Goal: Task Accomplishment & Management: Manage account settings

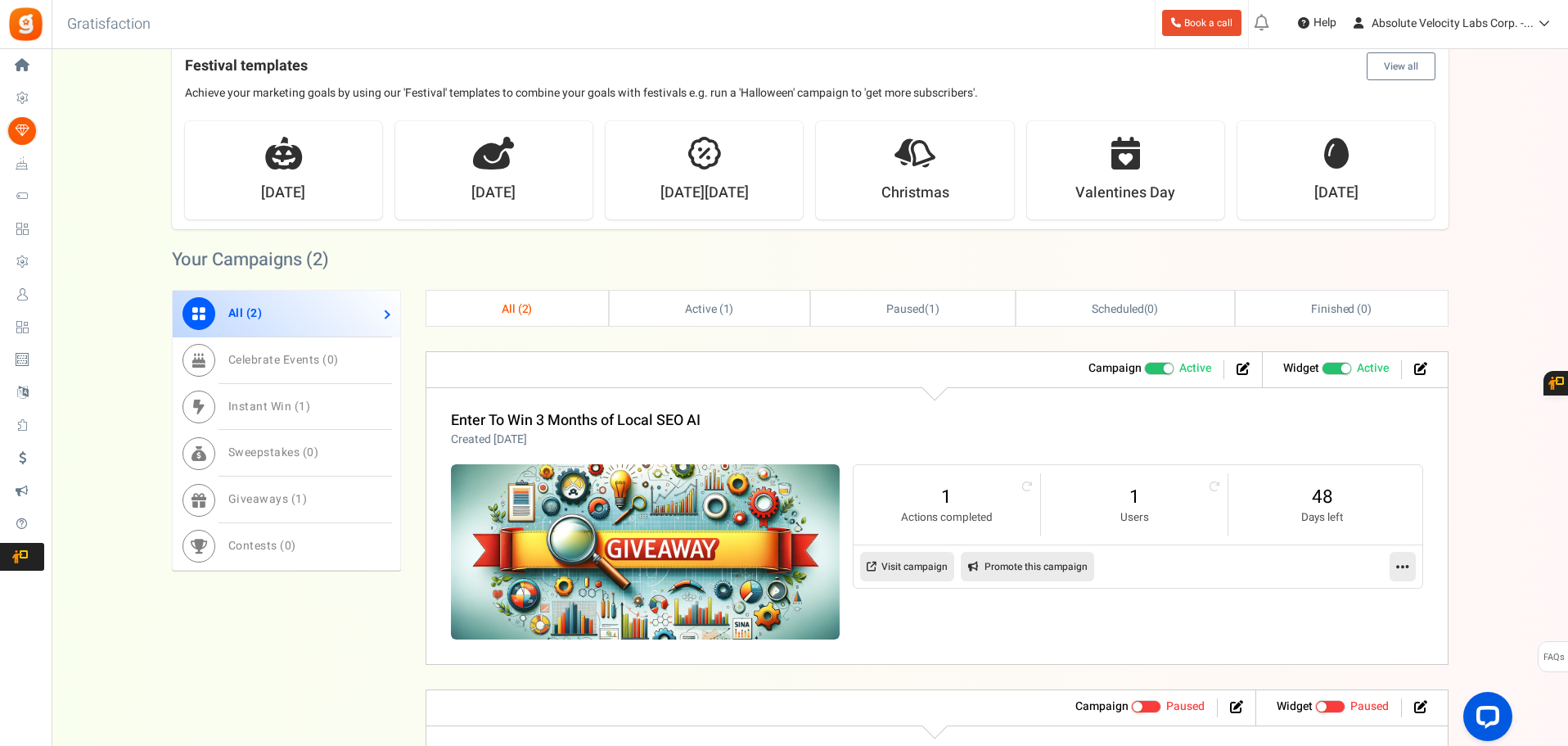
scroll to position [409, 0]
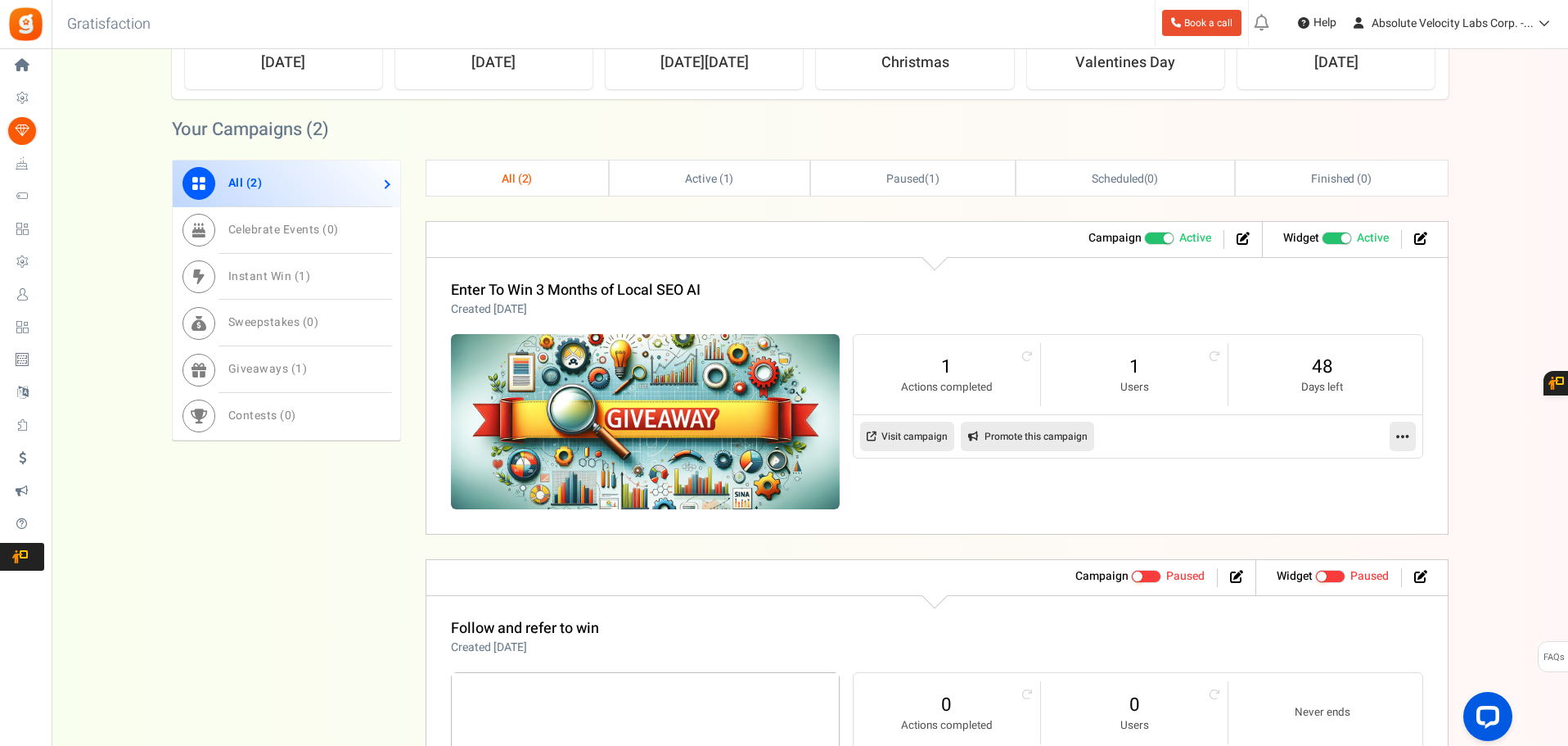
click at [1405, 440] on icon at bounding box center [1402, 436] width 13 height 15
click at [1344, 475] on link "Edit" at bounding box center [1350, 475] width 121 height 30
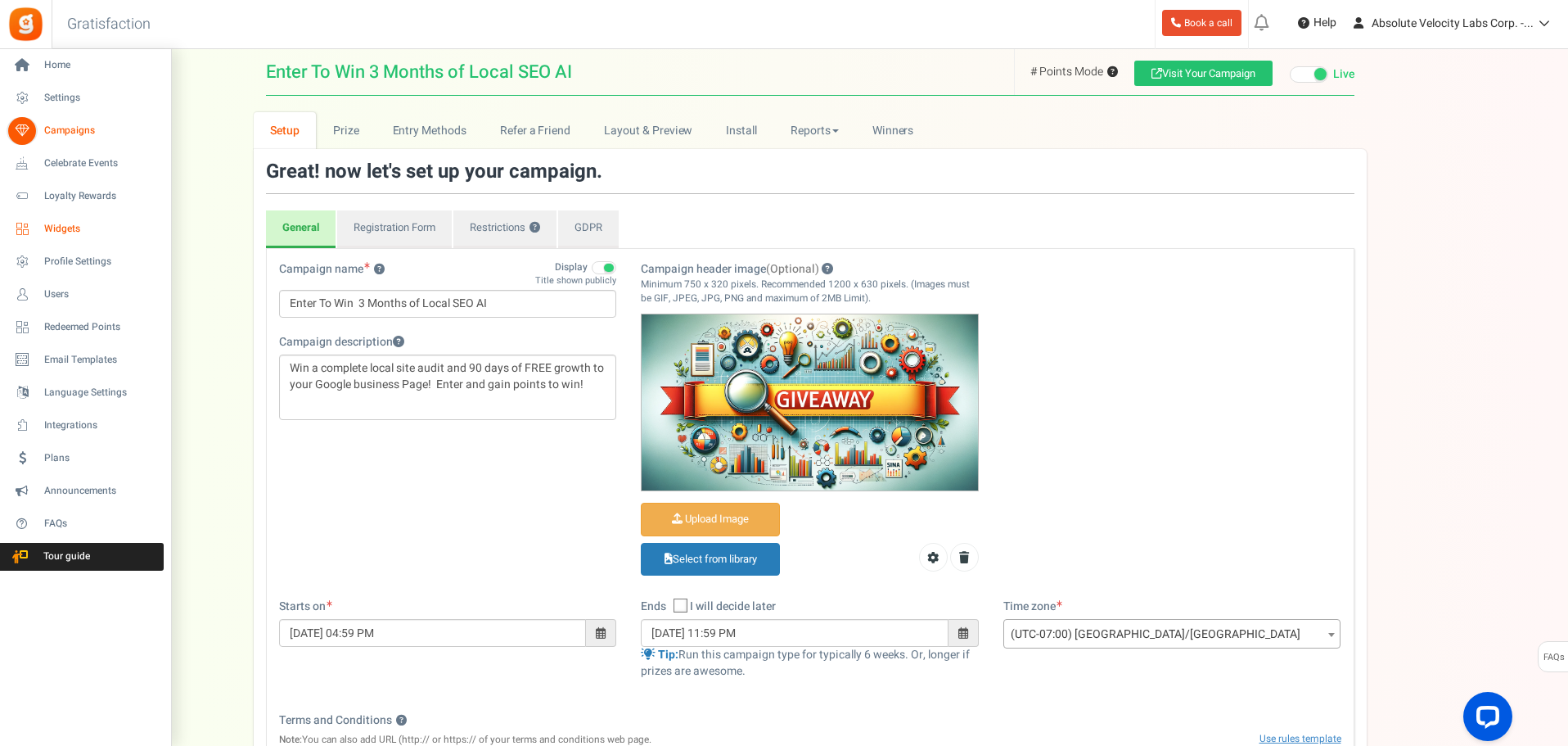
click at [72, 233] on span "Widgets" at bounding box center [102, 229] width 115 height 14
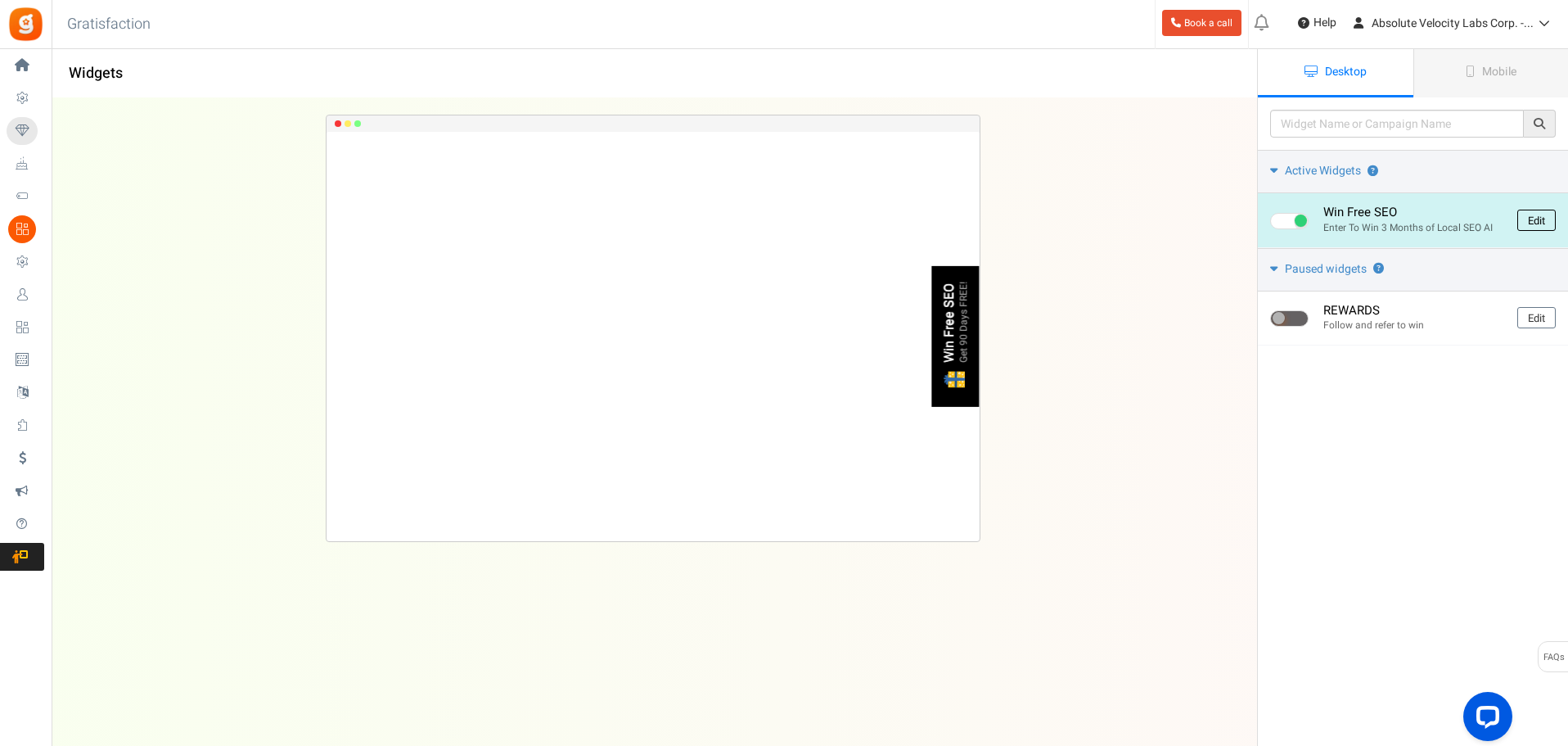
click at [1529, 220] on link "Edit" at bounding box center [1536, 221] width 39 height 21
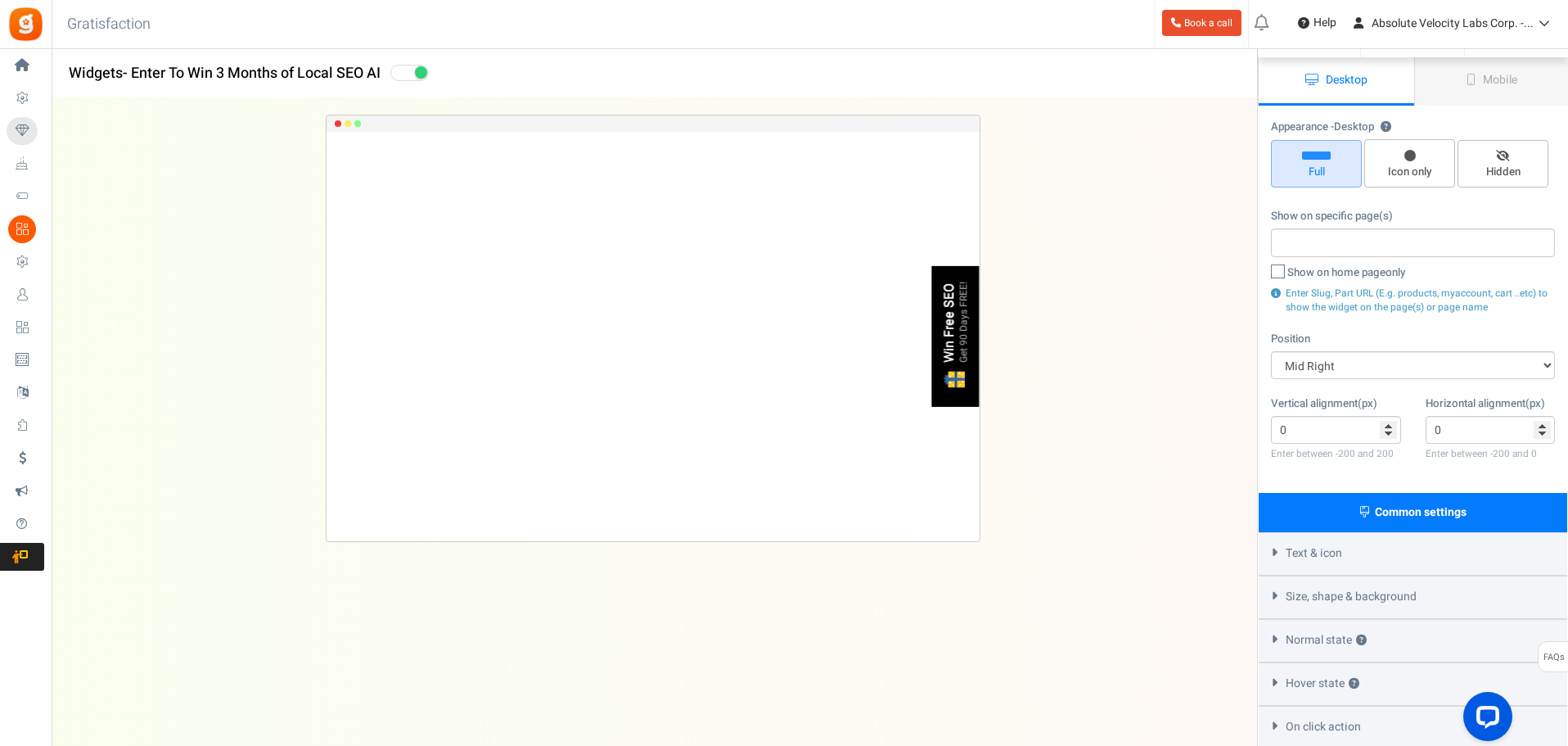
scroll to position [182, 0]
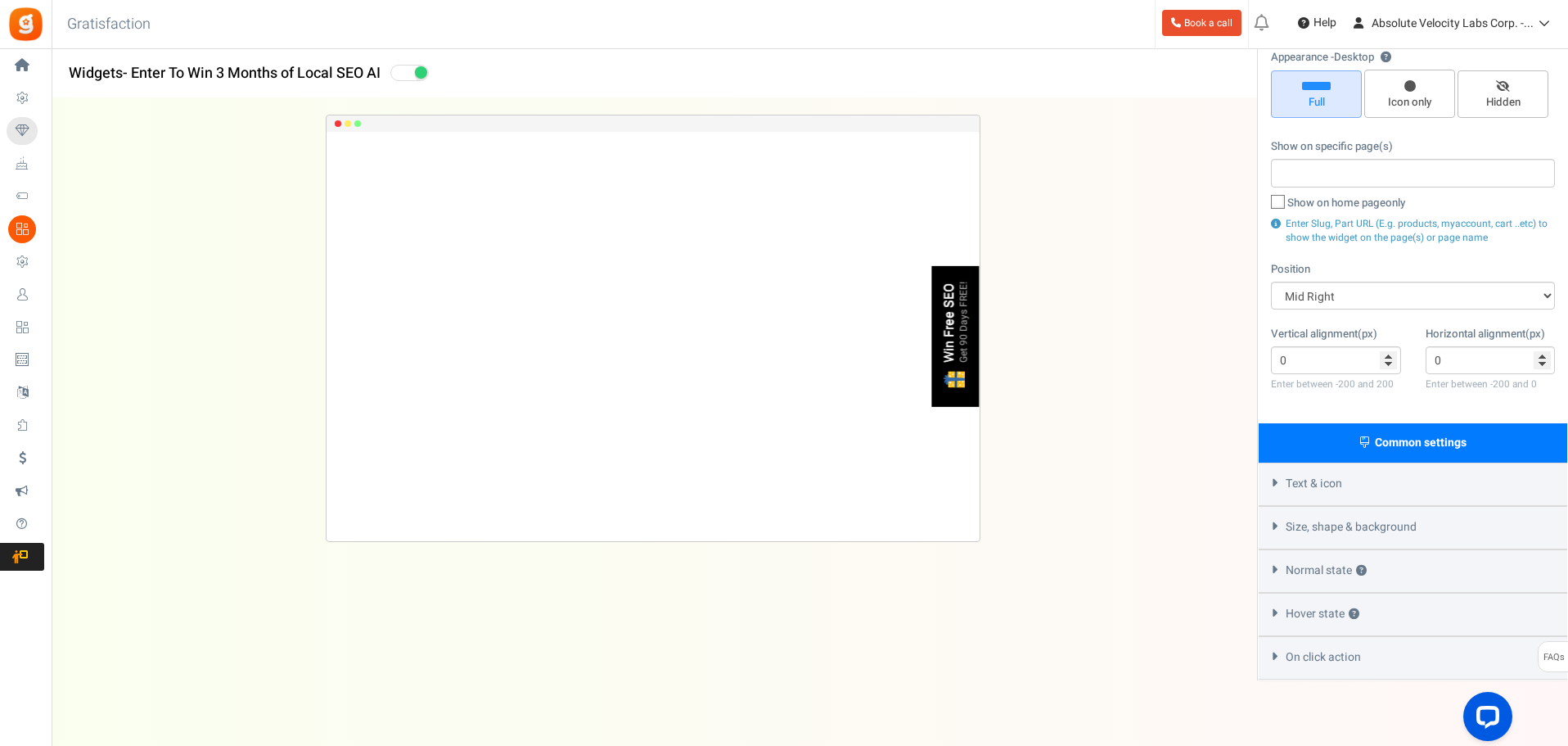
click at [1333, 649] on span "On click action" at bounding box center [1323, 657] width 75 height 16
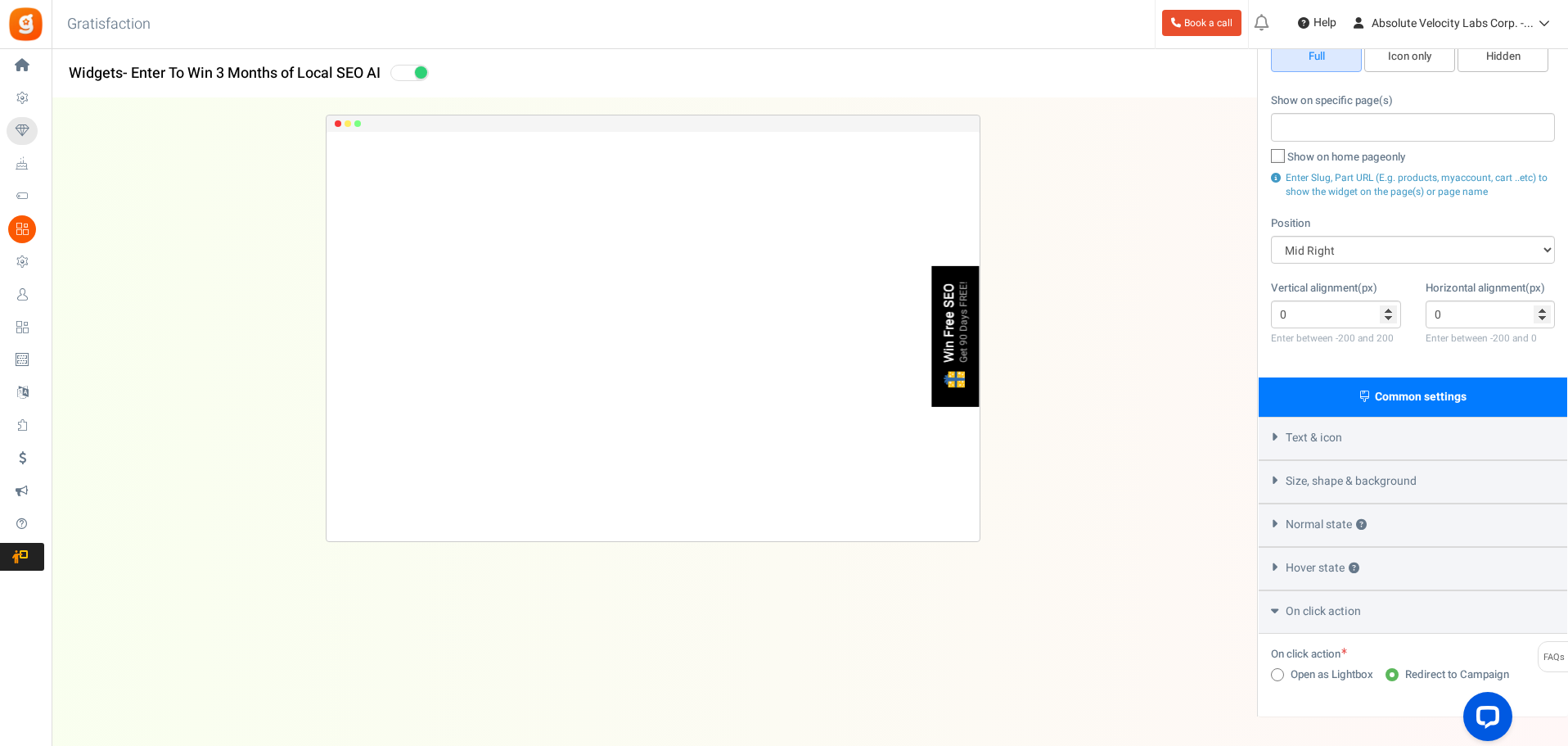
scroll to position [263, 0]
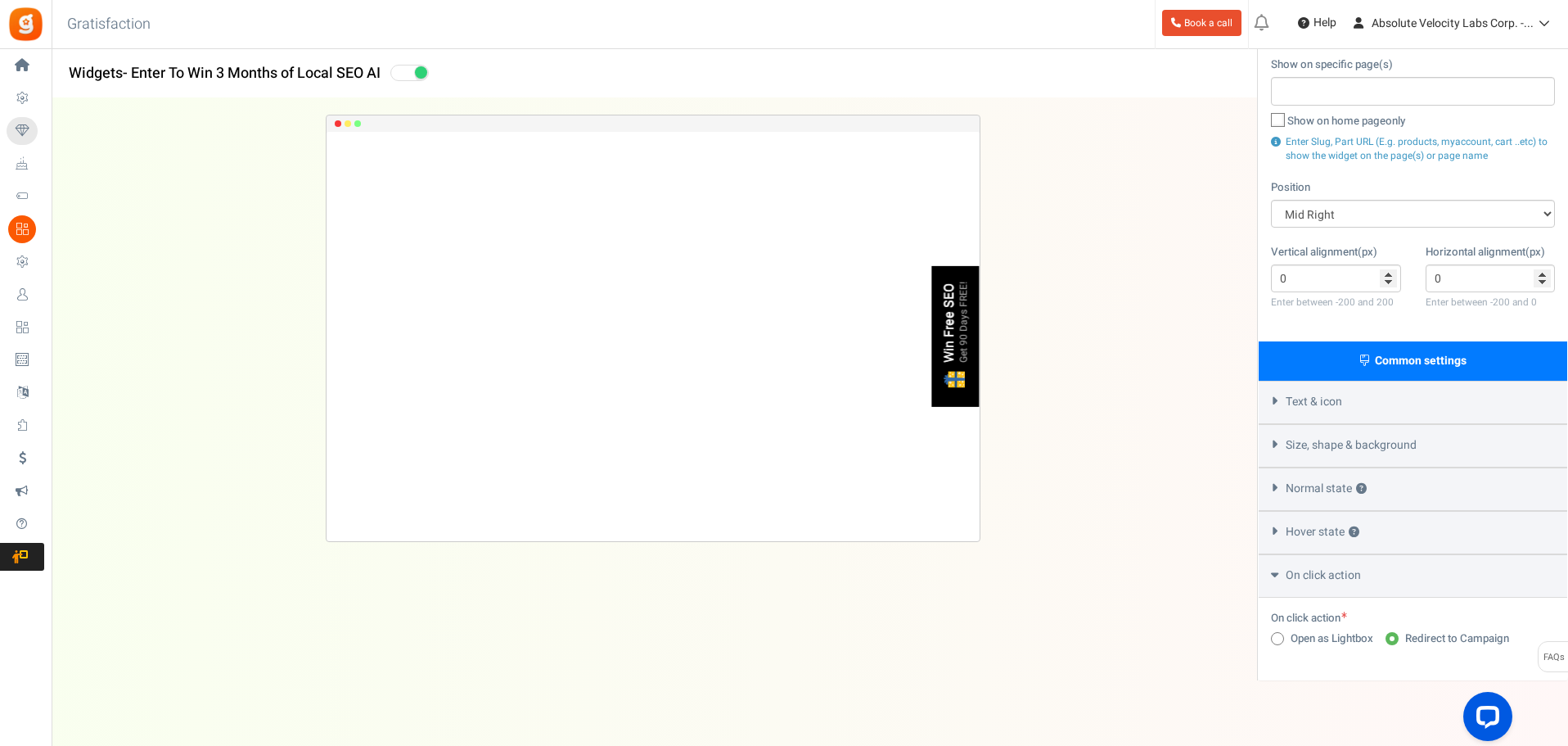
click at [1273, 632] on span at bounding box center [1278, 639] width 13 height 13
click at [1273, 635] on input "Open as Lightbox" at bounding box center [1276, 639] width 11 height 11
radio input "true"
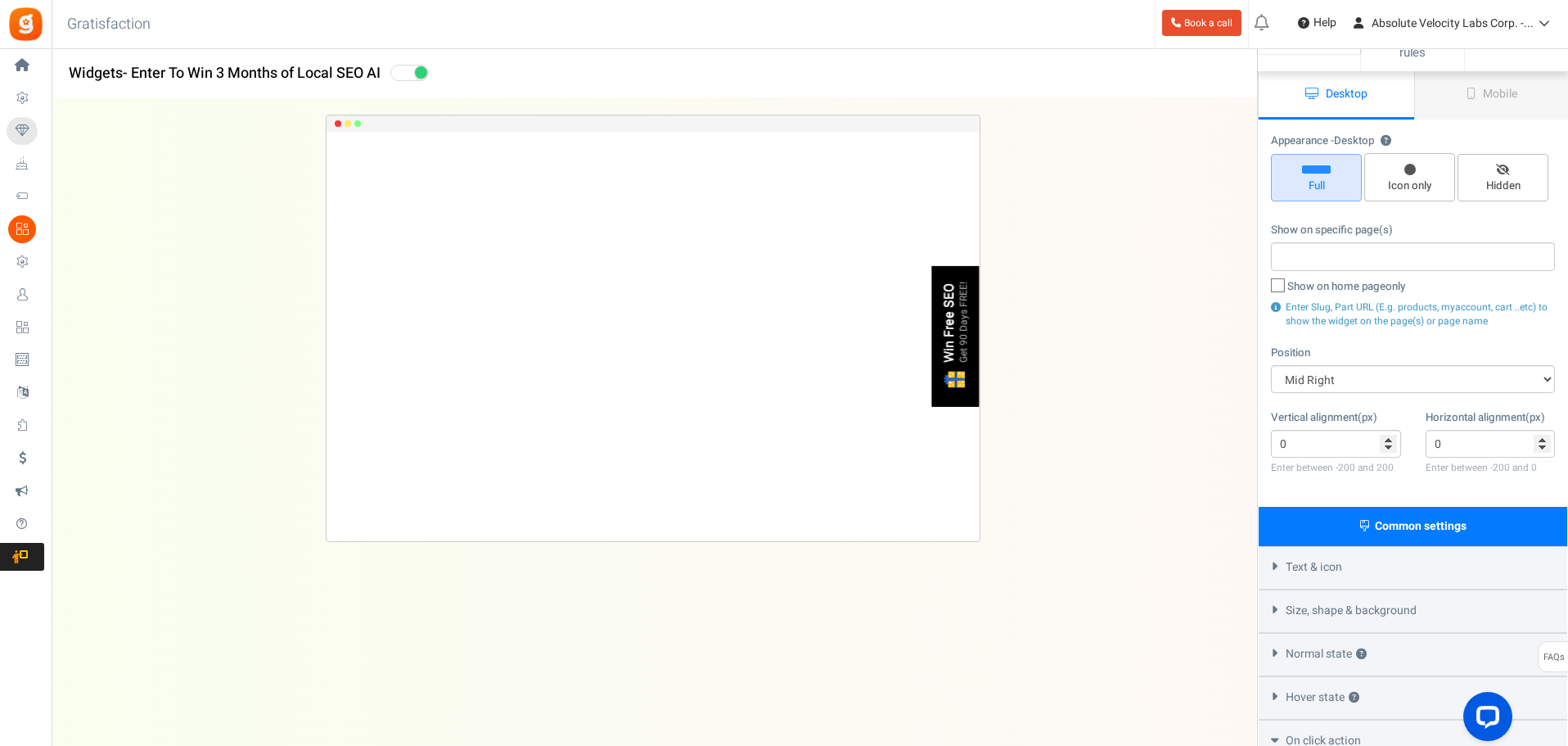
scroll to position [0, 0]
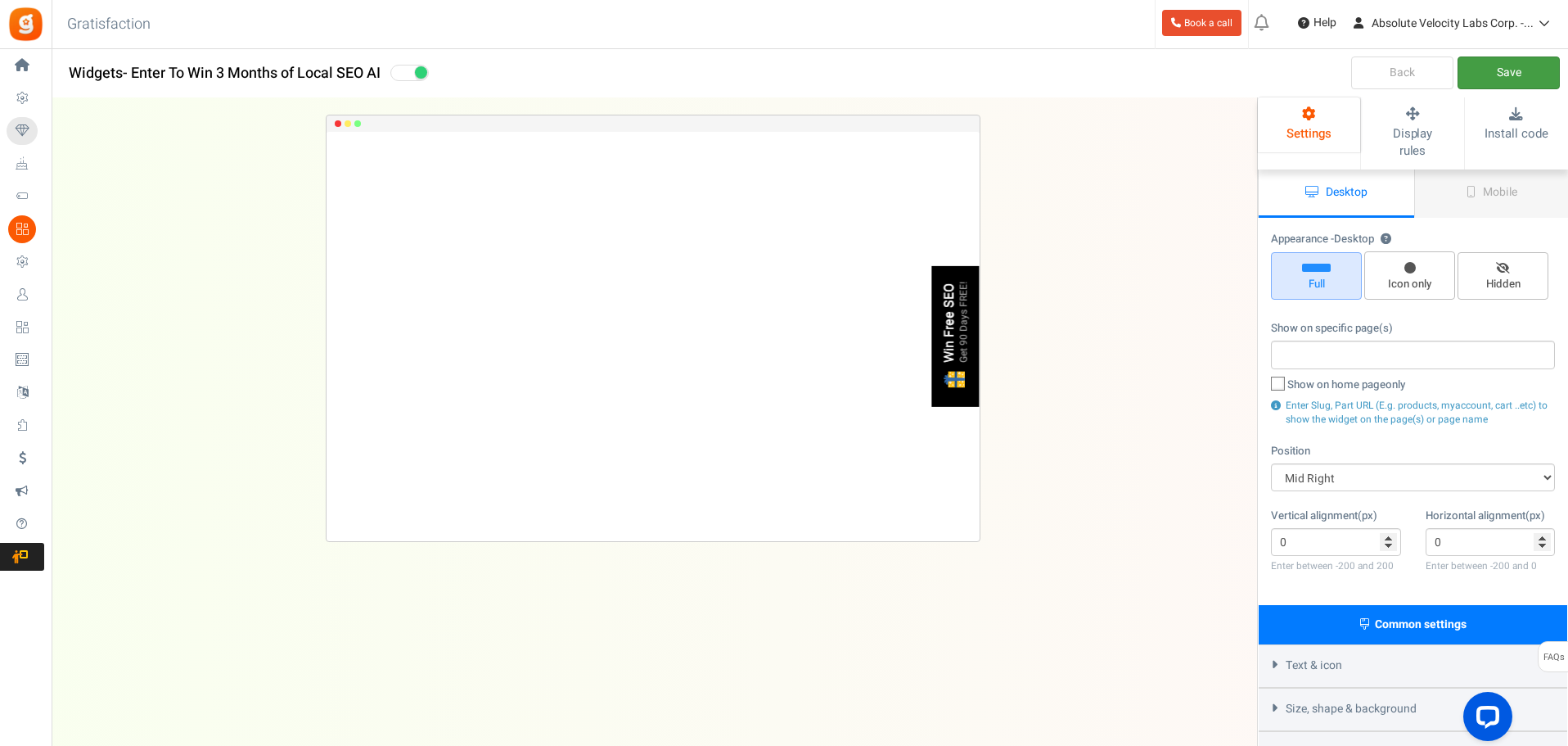
click at [1515, 69] on link "Save" at bounding box center [1508, 73] width 102 height 33
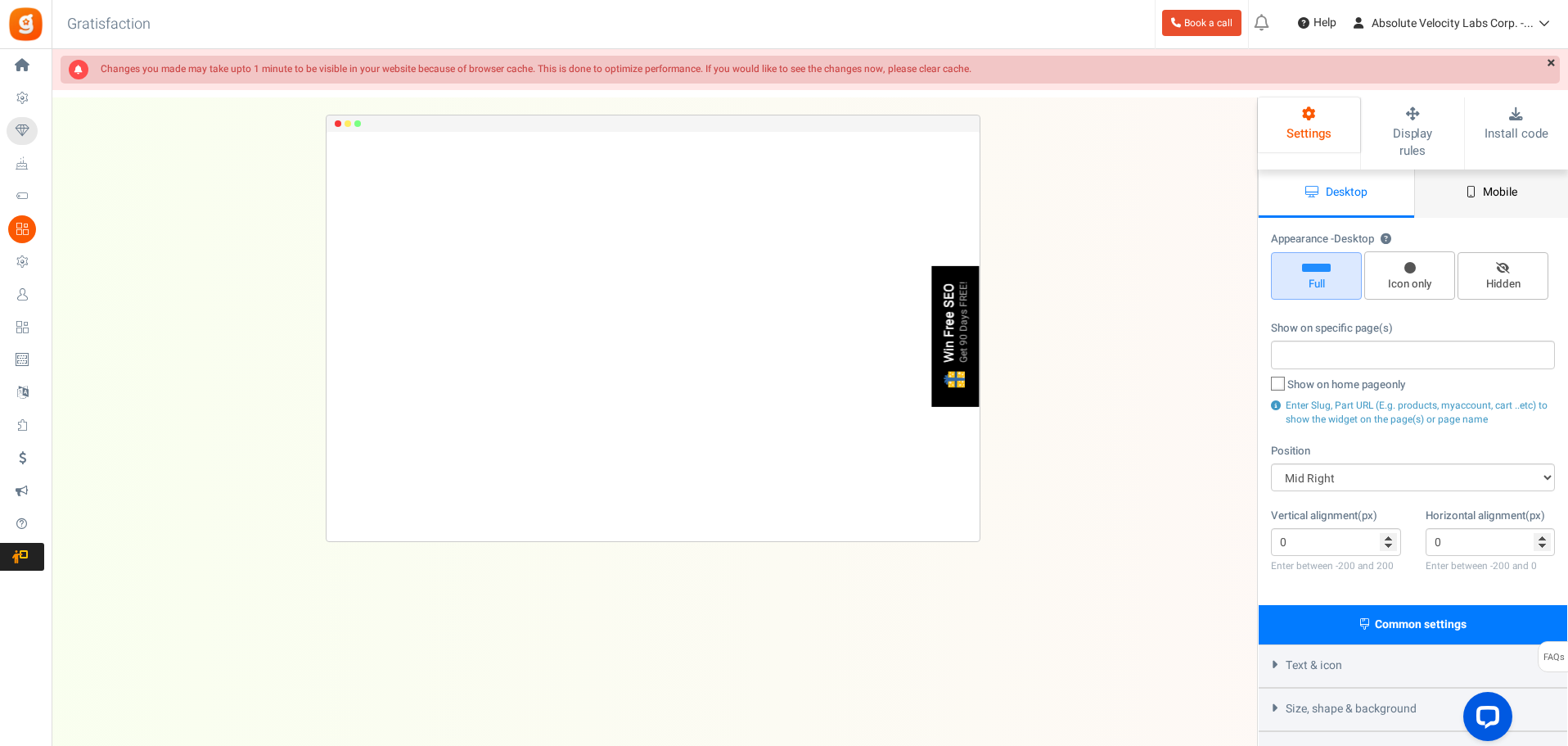
click at [1486, 184] on span "Mobile" at bounding box center [1500, 192] width 34 height 17
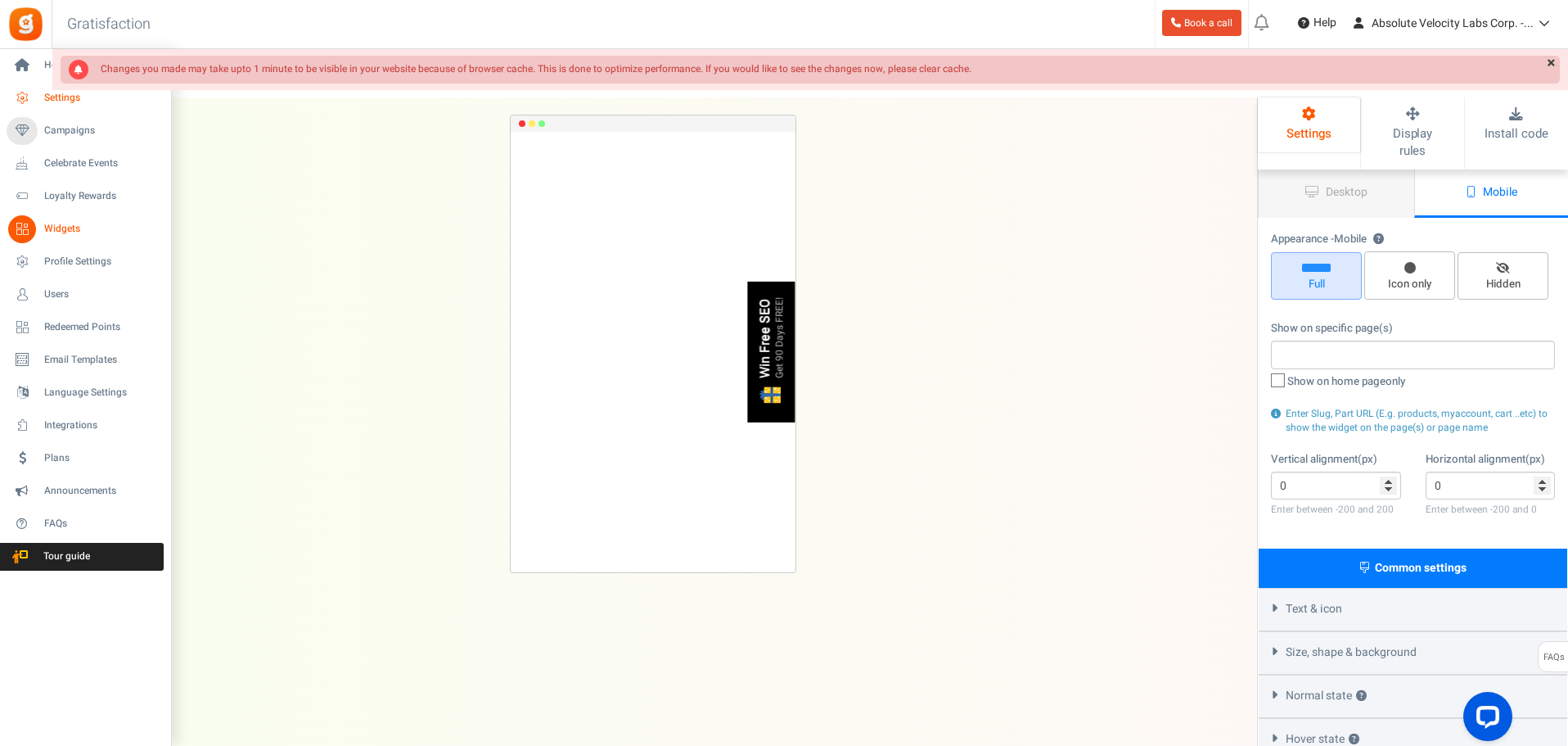
click at [52, 102] on span "Settings" at bounding box center [102, 98] width 115 height 14
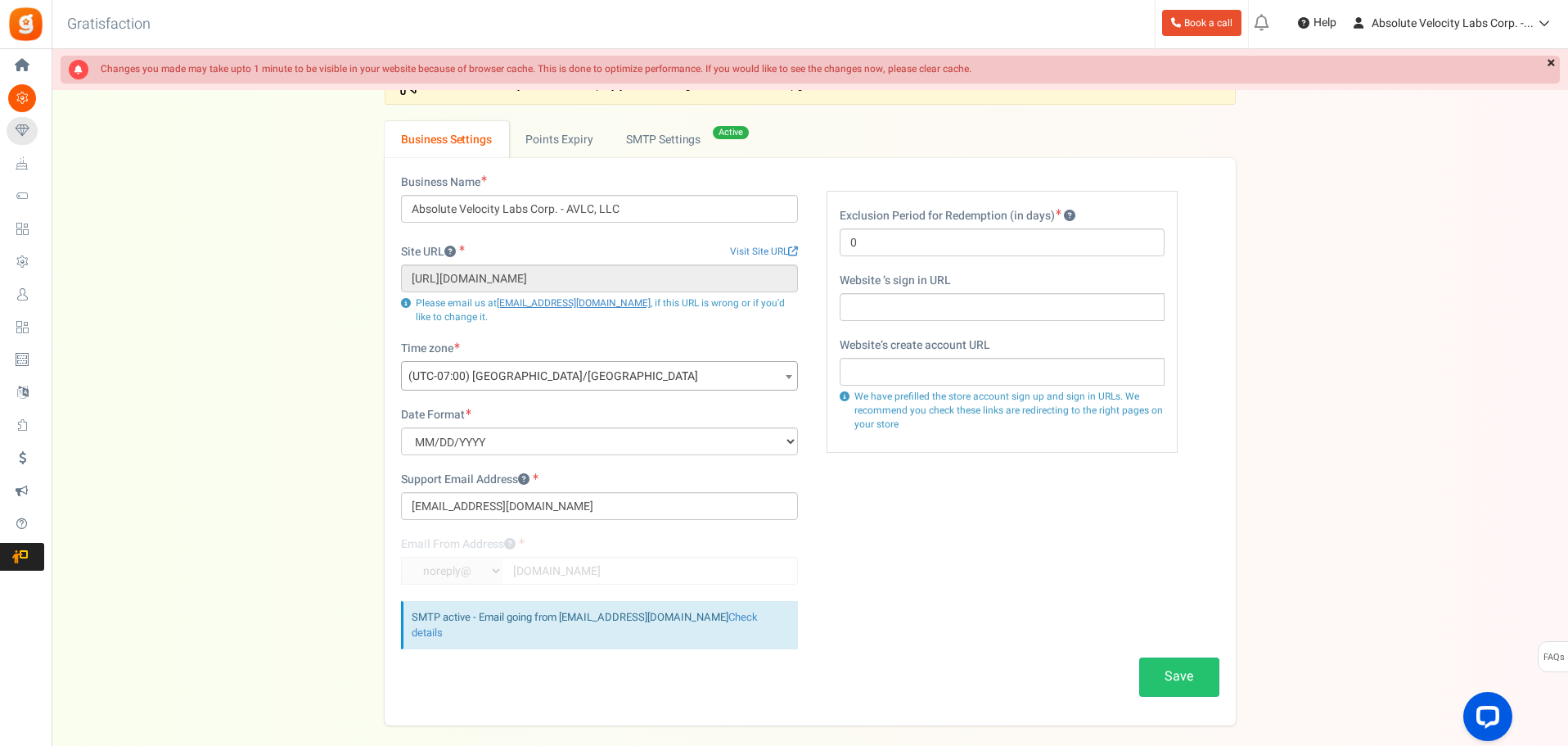
click at [1551, 60] on link "×" at bounding box center [1551, 64] width 17 height 16
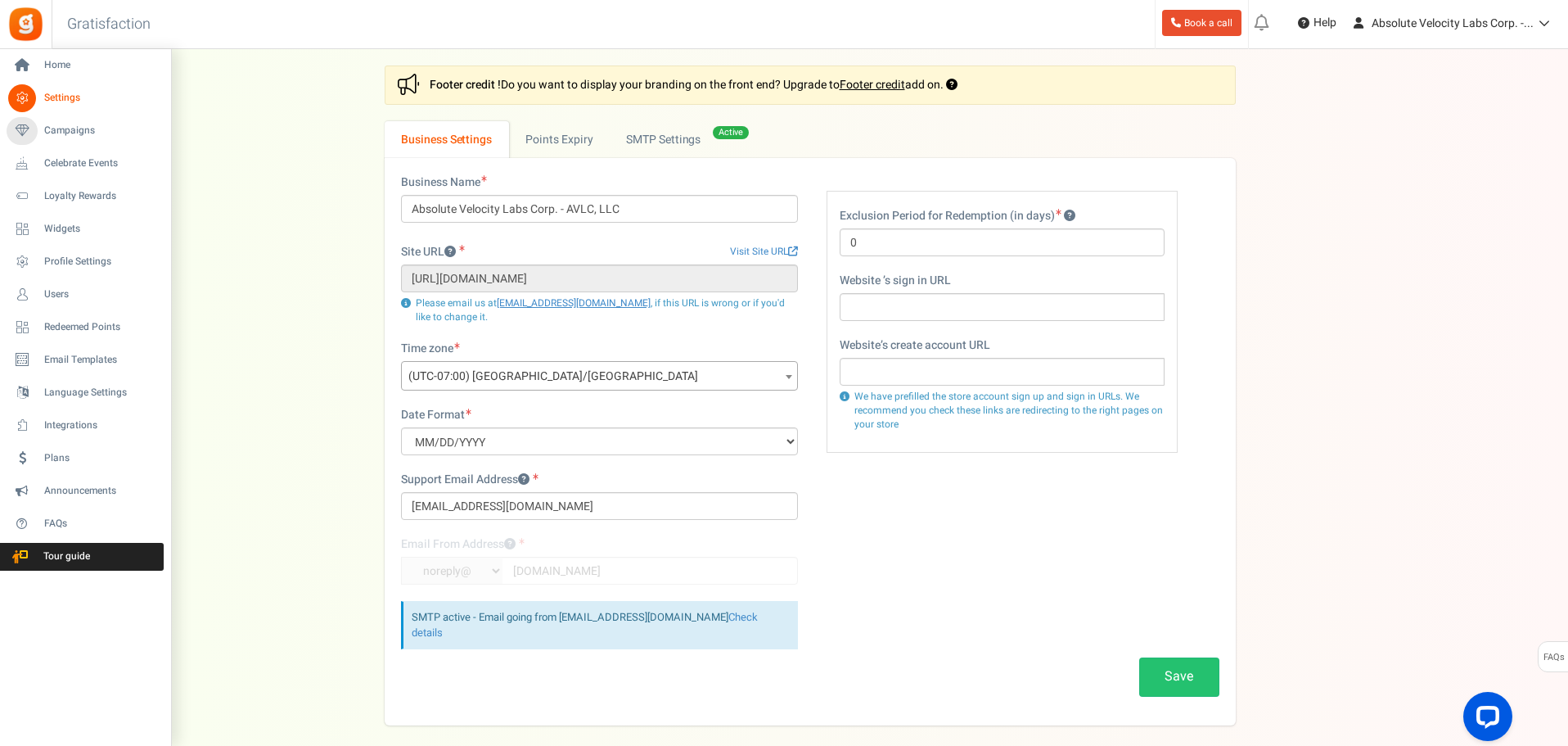
click at [43, 97] on link "Settings" at bounding box center [85, 98] width 157 height 28
click at [65, 130] on span "Campaigns" at bounding box center [102, 130] width 115 height 14
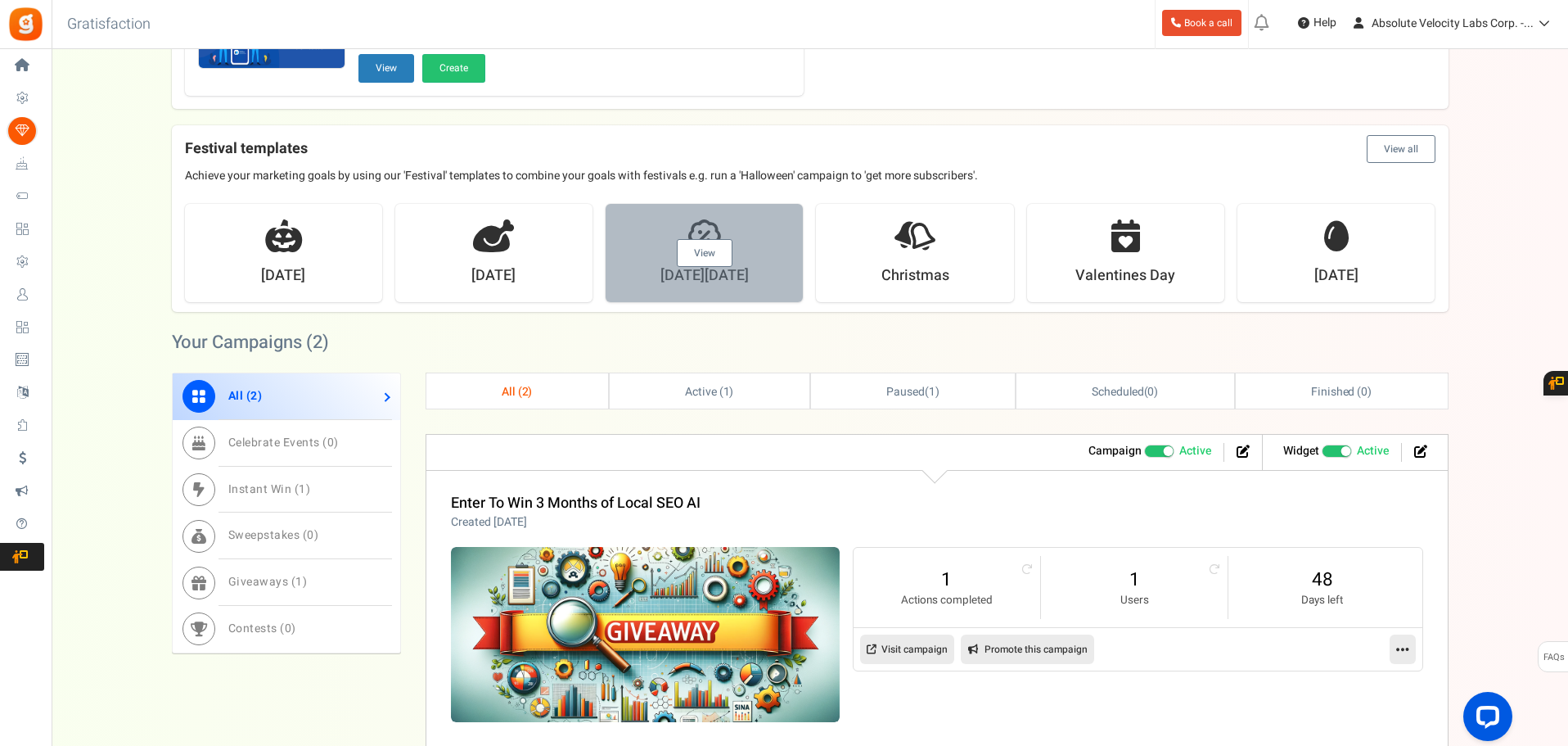
scroll to position [327, 0]
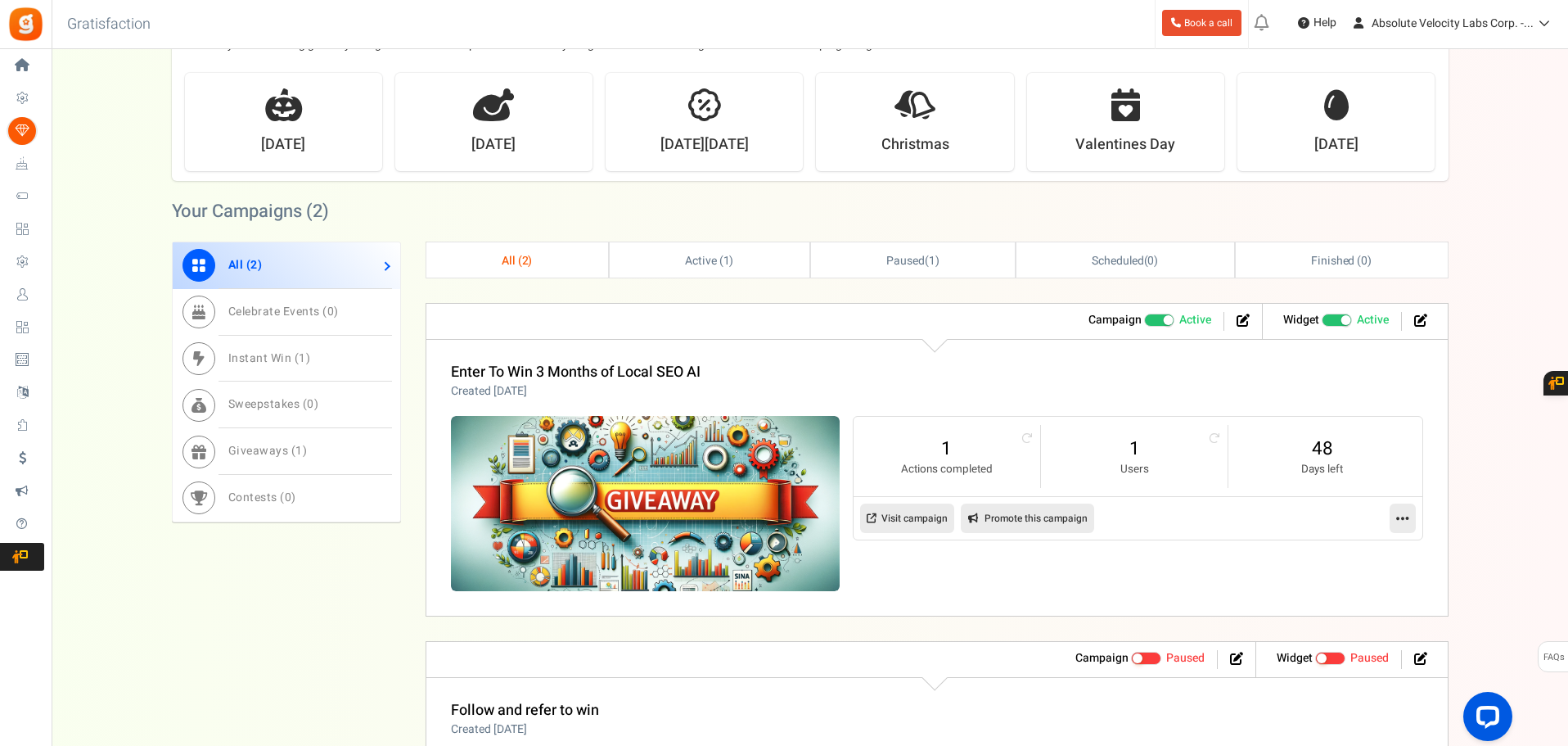
click at [1405, 514] on icon at bounding box center [1402, 518] width 13 height 15
click at [1346, 558] on link "Edit" at bounding box center [1350, 557] width 121 height 30
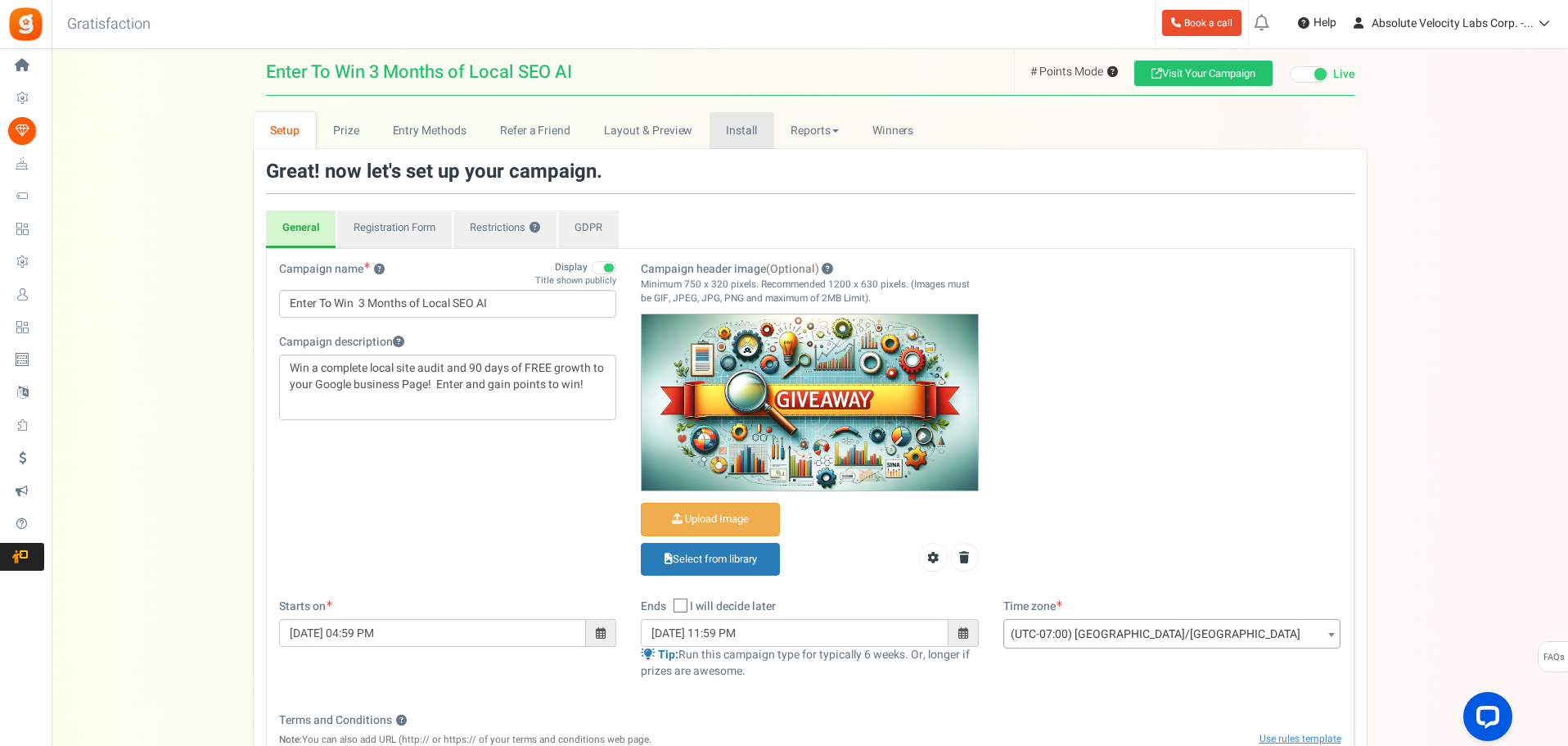
click at [733, 126] on link "Install" at bounding box center [742, 130] width 65 height 37
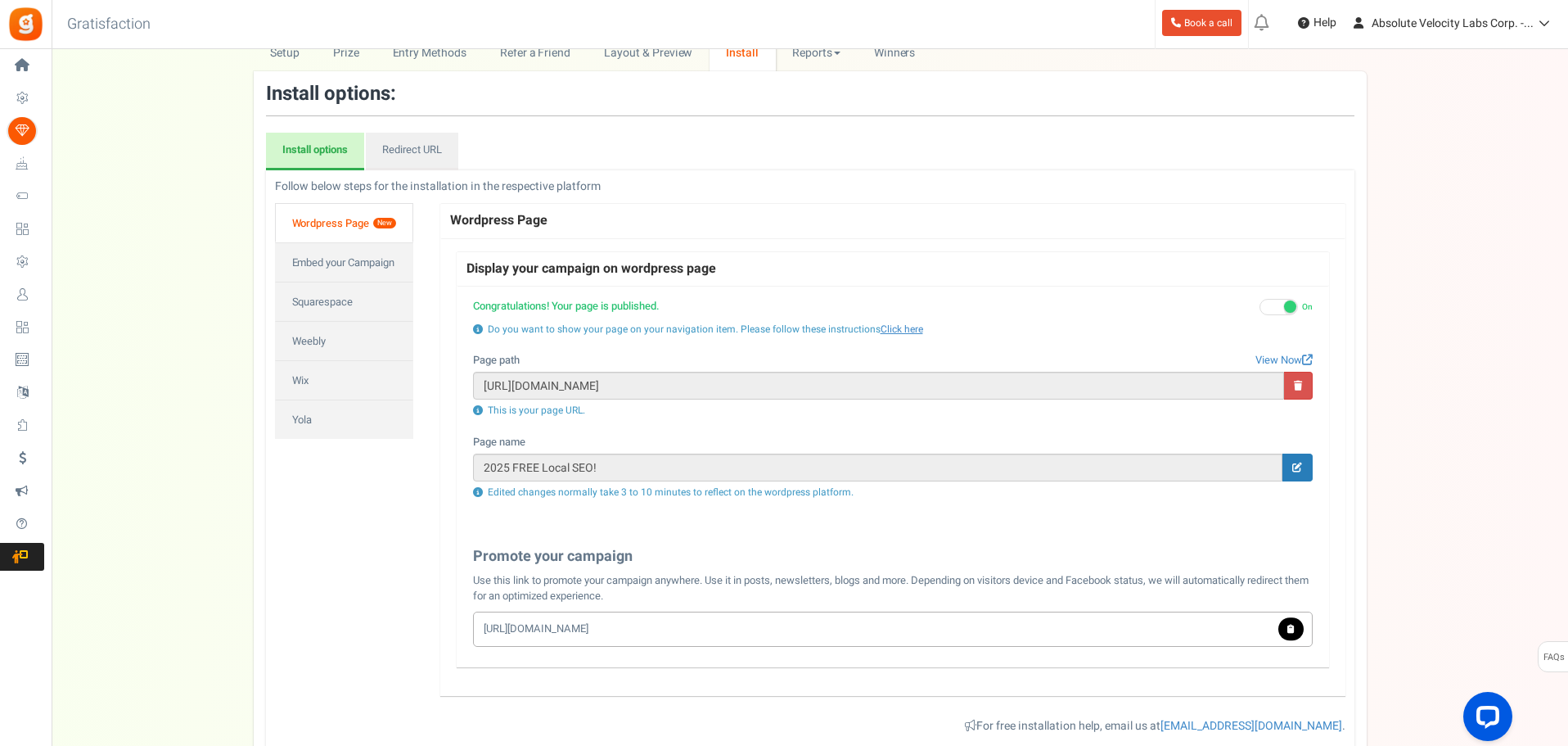
scroll to position [164, 0]
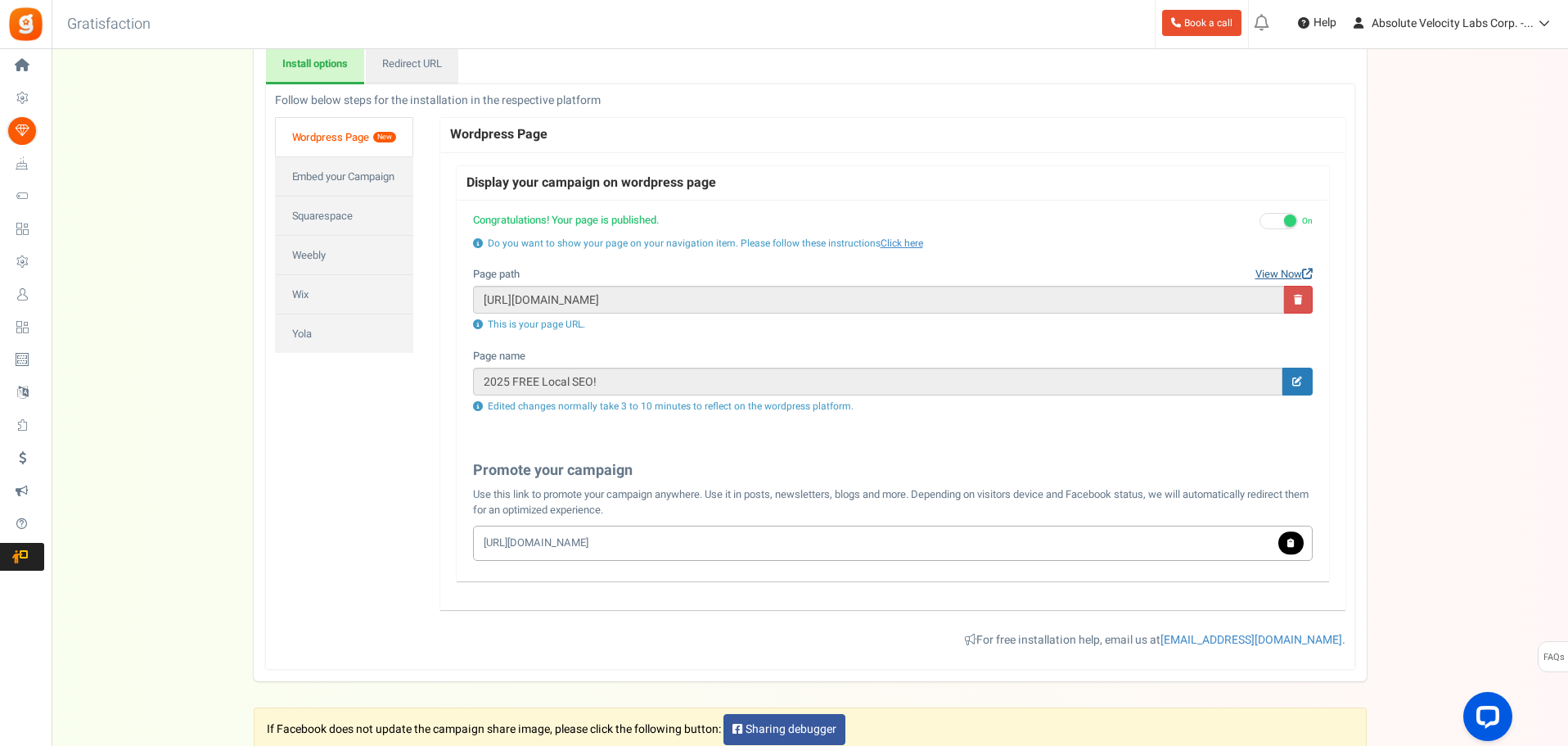
click at [1298, 272] on link "View Now" at bounding box center [1284, 274] width 57 height 16
